Goal: Navigation & Orientation: Find specific page/section

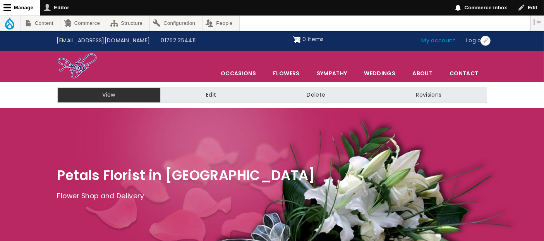
click at [446, 42] on link "My account" at bounding box center [438, 40] width 45 height 15
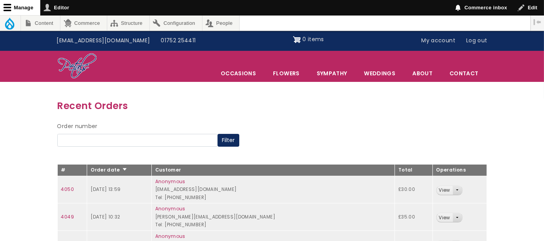
scroll to position [86, 0]
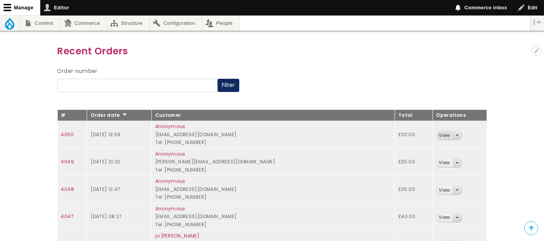
click at [442, 135] on link "View" at bounding box center [445, 135] width 16 height 9
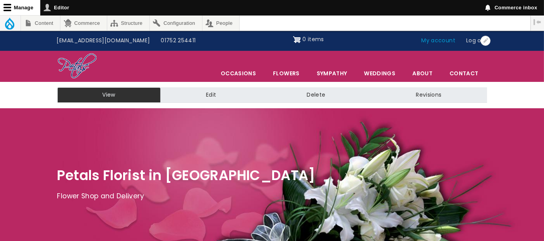
click at [432, 41] on link "My account" at bounding box center [438, 40] width 45 height 15
